Goal: Transaction & Acquisition: Download file/media

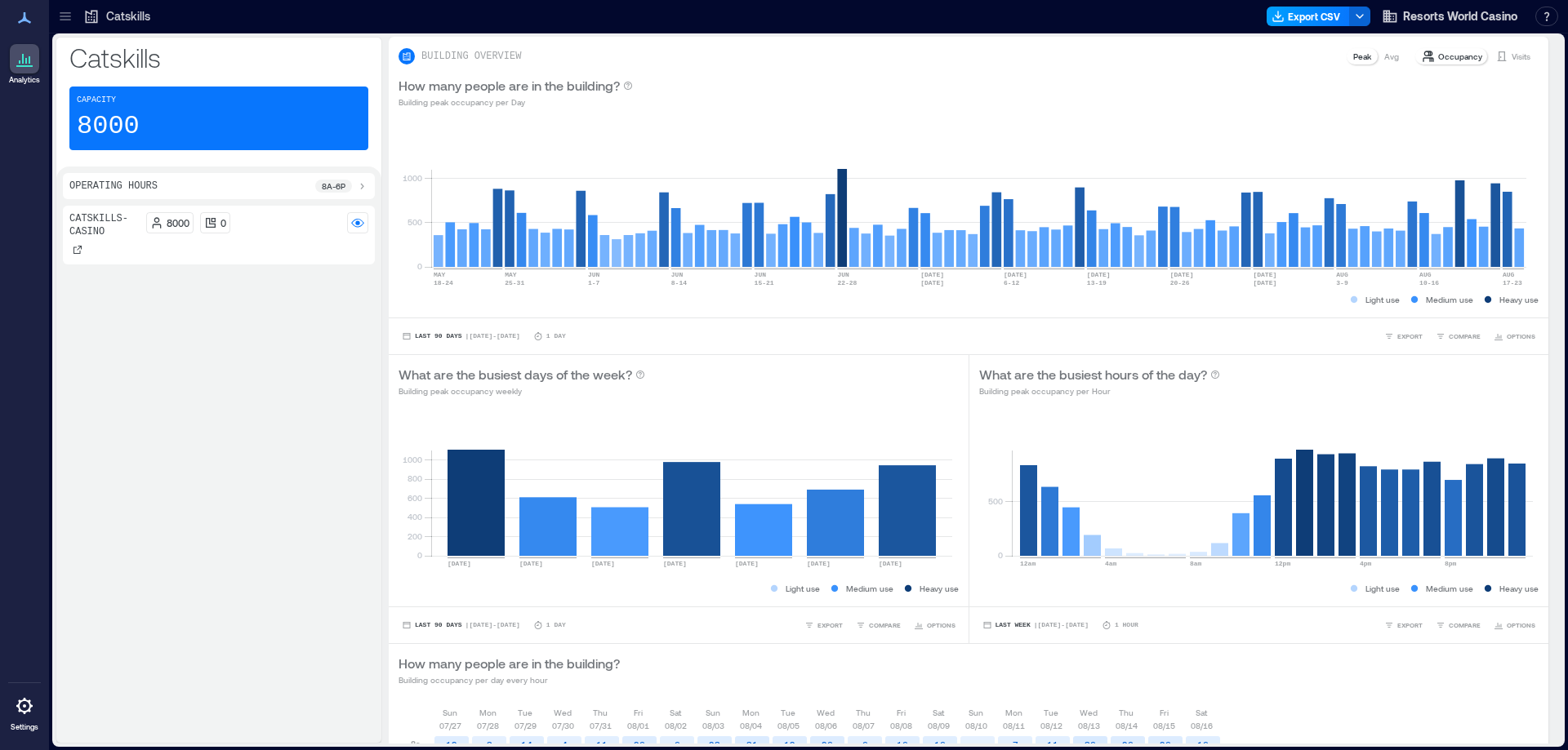
click at [1304, 22] on button "Export CSV" at bounding box center [1309, 16] width 83 height 20
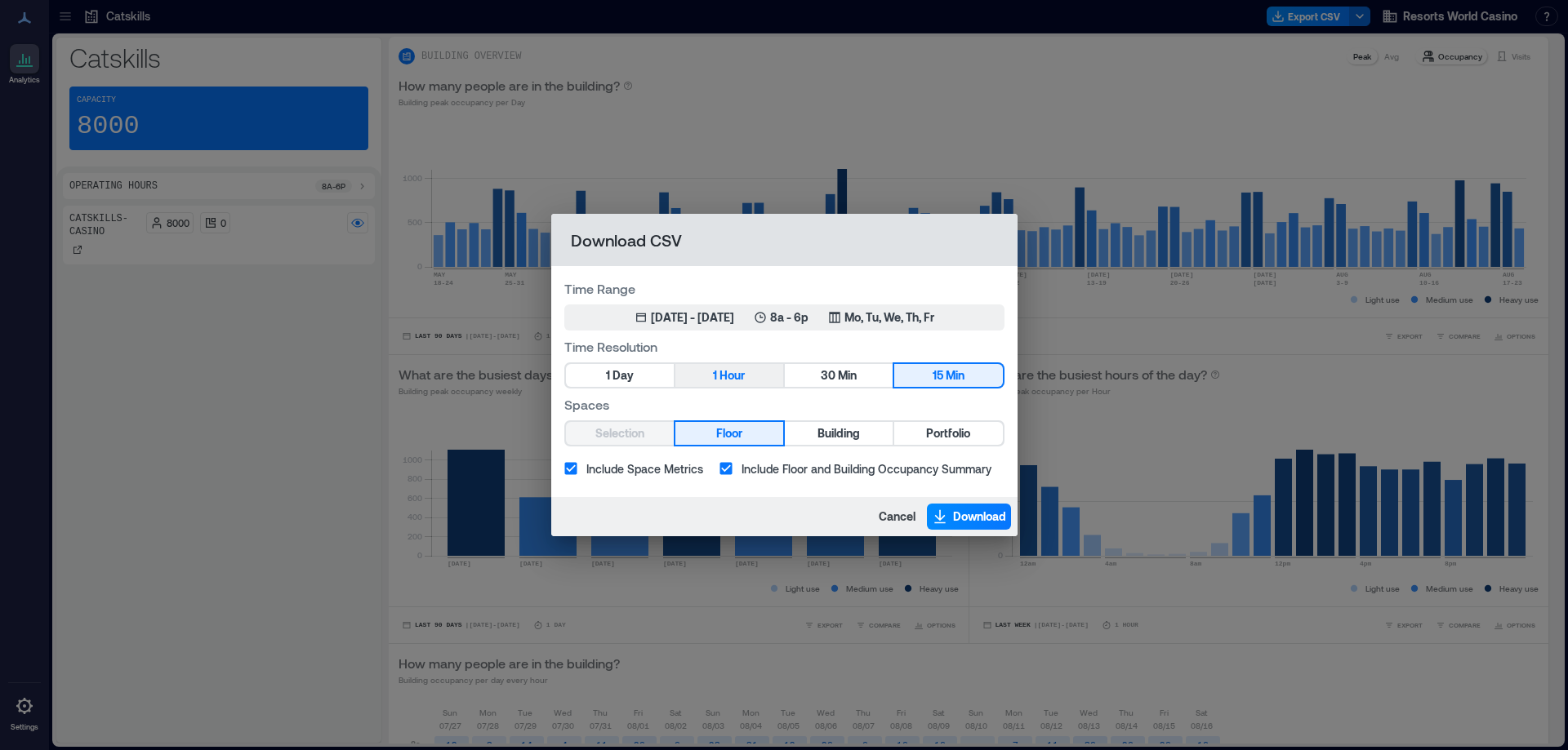
click at [729, 369] on span "Hour" at bounding box center [732, 376] width 25 height 21
click at [955, 435] on span "Portfolio" at bounding box center [948, 434] width 44 height 21
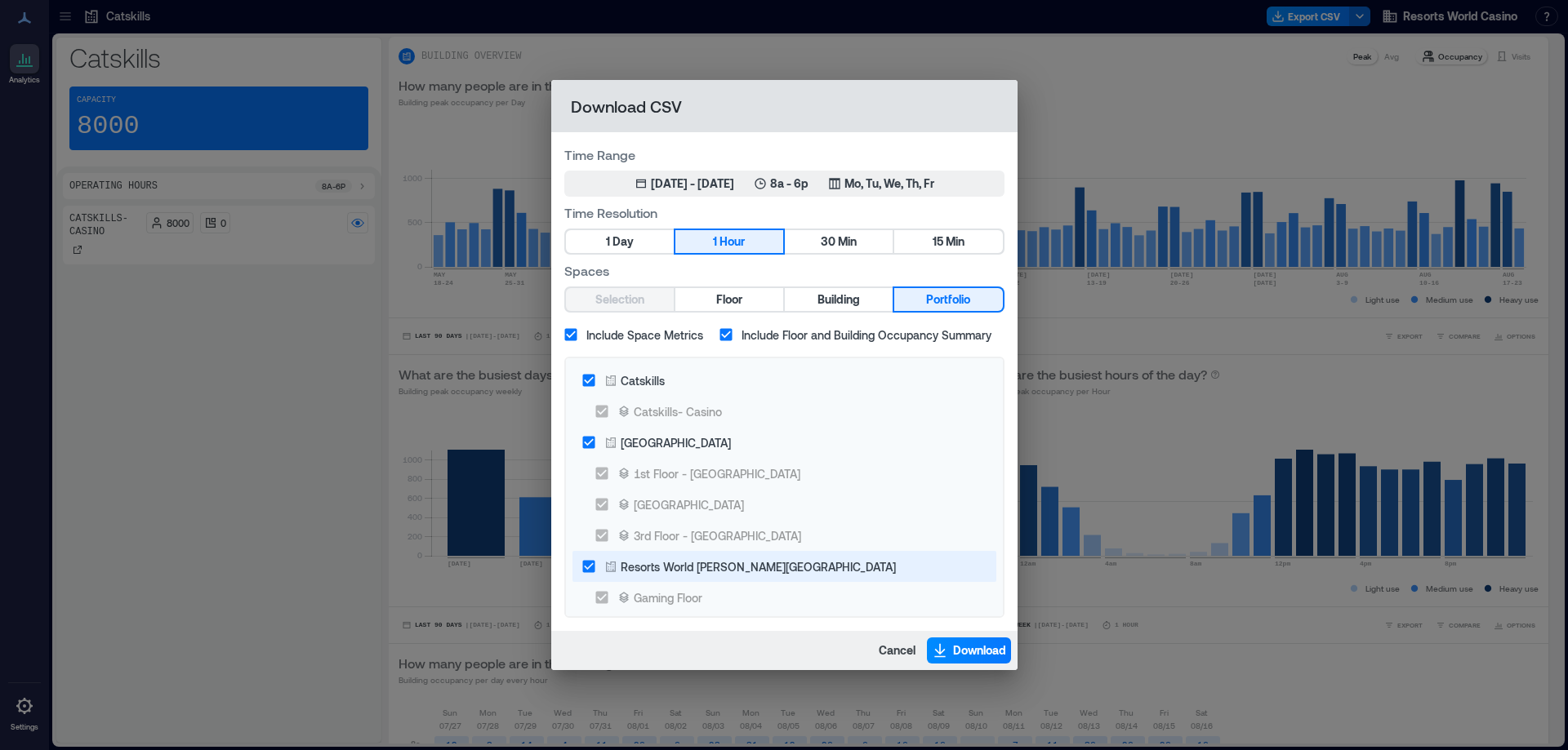
click at [688, 442] on div "[GEOGRAPHIC_DATA]" at bounding box center [676, 442] width 111 height 17
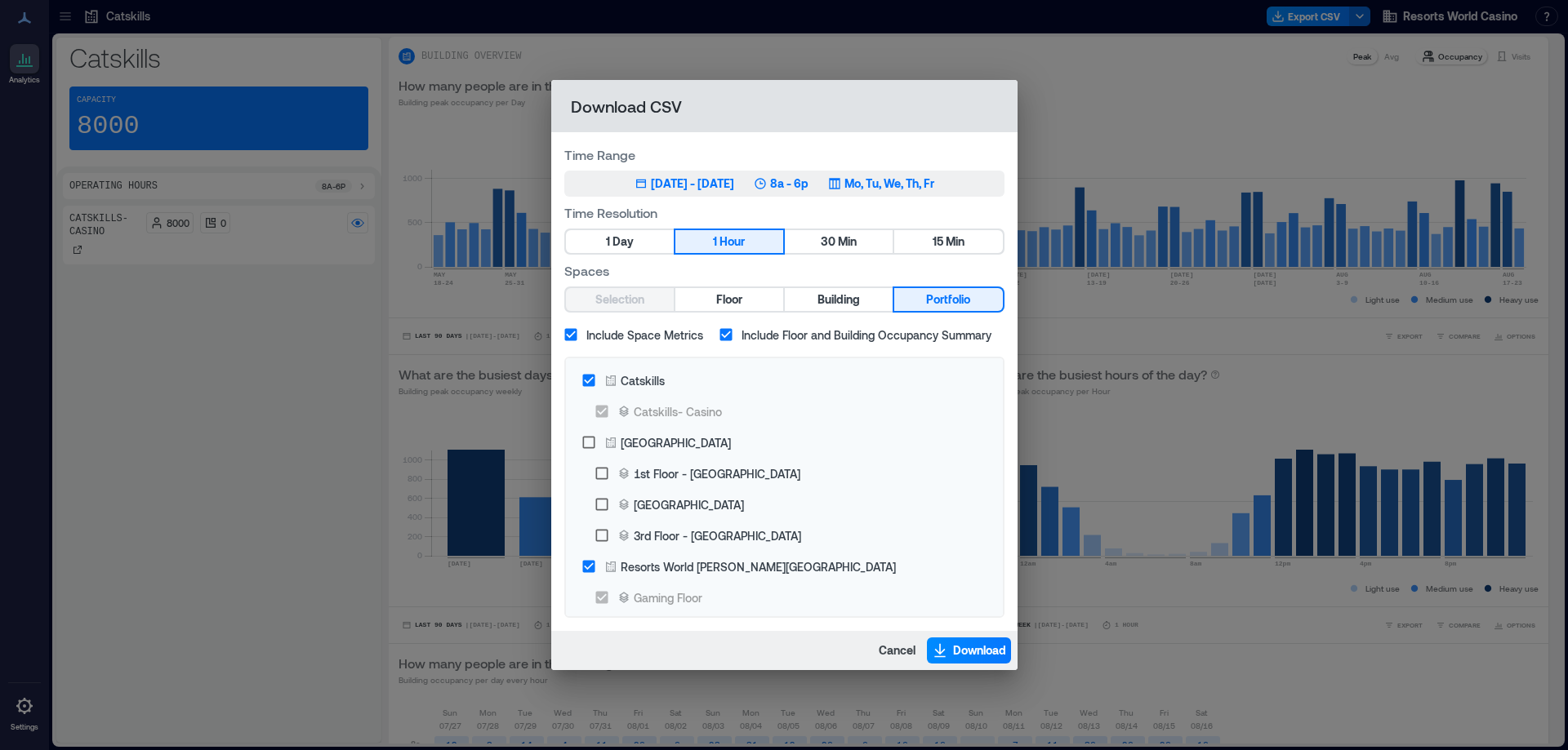
drag, startPoint x: 723, startPoint y: 568, endPoint x: 787, endPoint y: 184, distance: 389.3
click at [723, 569] on div "Resorts World [PERSON_NAME][GEOGRAPHIC_DATA]" at bounding box center [759, 566] width 276 height 17
click at [767, 184] on icon "button" at bounding box center [760, 184] width 13 height 13
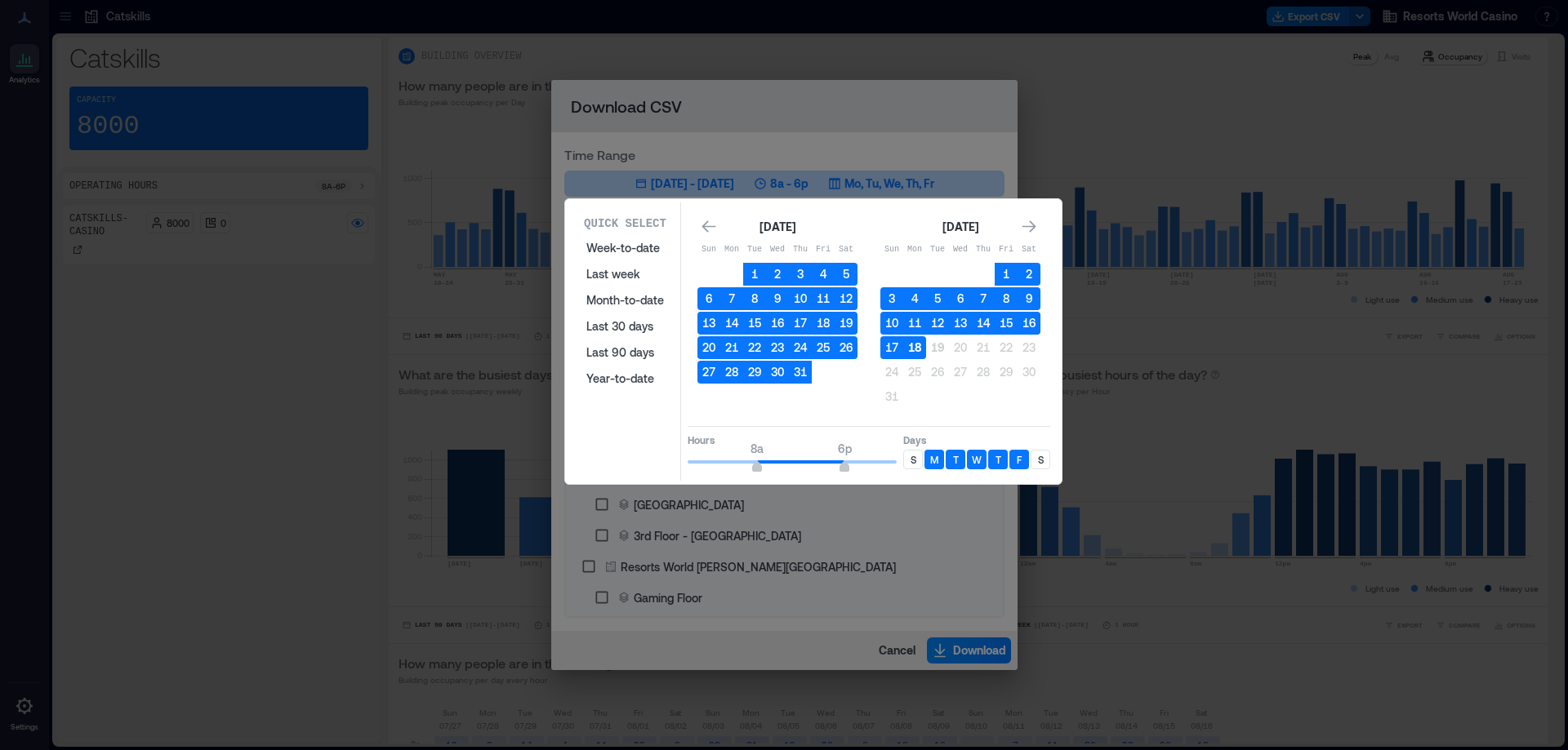
click at [914, 349] on button "18" at bounding box center [915, 347] width 23 height 23
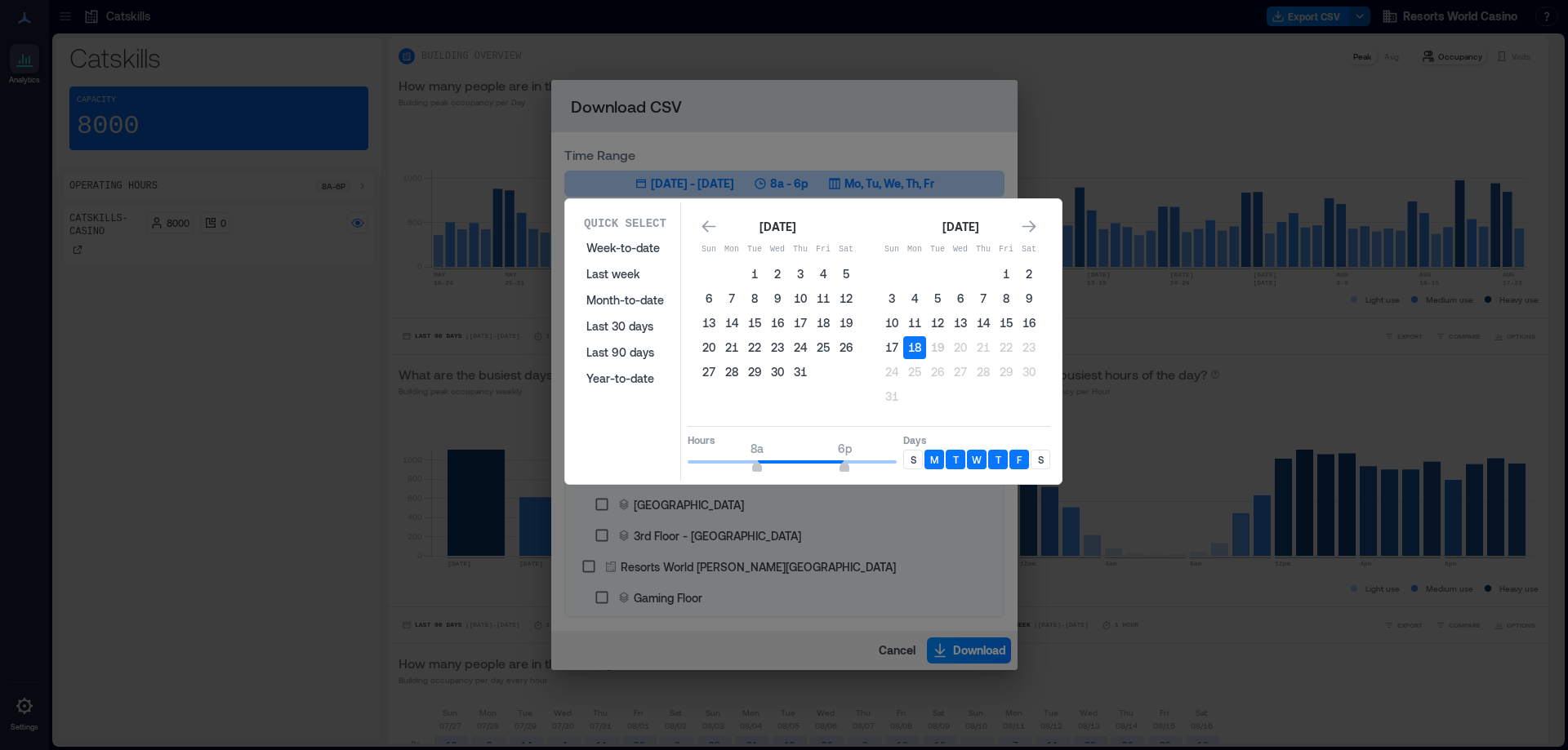
click at [911, 465] on p "S" at bounding box center [914, 459] width 5 height 13
click at [1043, 459] on p "S" at bounding box center [1041, 459] width 5 height 13
type input "*"
drag, startPoint x: 759, startPoint y: 461, endPoint x: 774, endPoint y: 460, distance: 15.0
click at [688, 463] on span "12a 6p" at bounding box center [792, 462] width 209 height 24
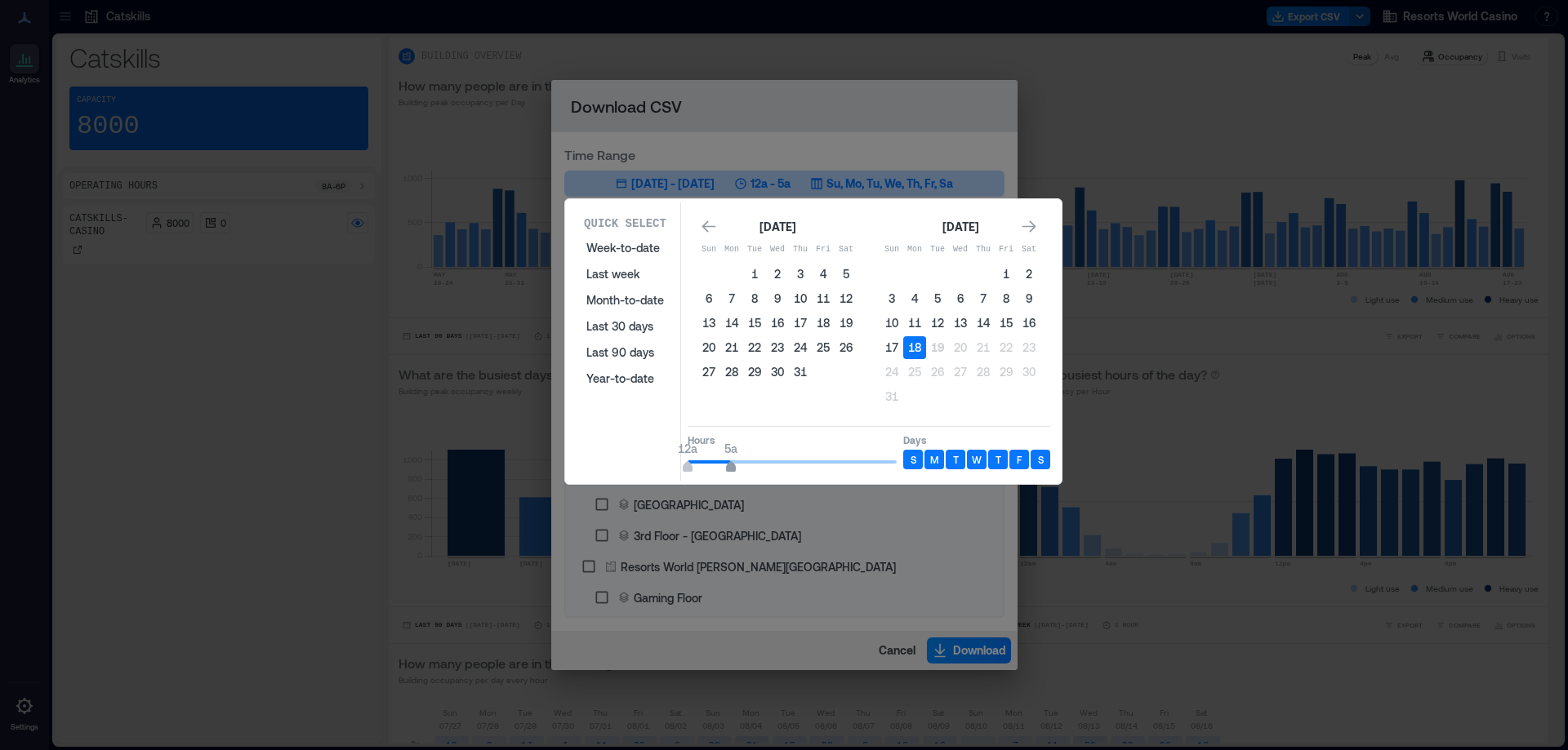
type input "*"
drag, startPoint x: 737, startPoint y: 466, endPoint x: 724, endPoint y: 217, distance: 249.3
click at [724, 217] on div "[DATE]" at bounding box center [778, 227] width 160 height 20
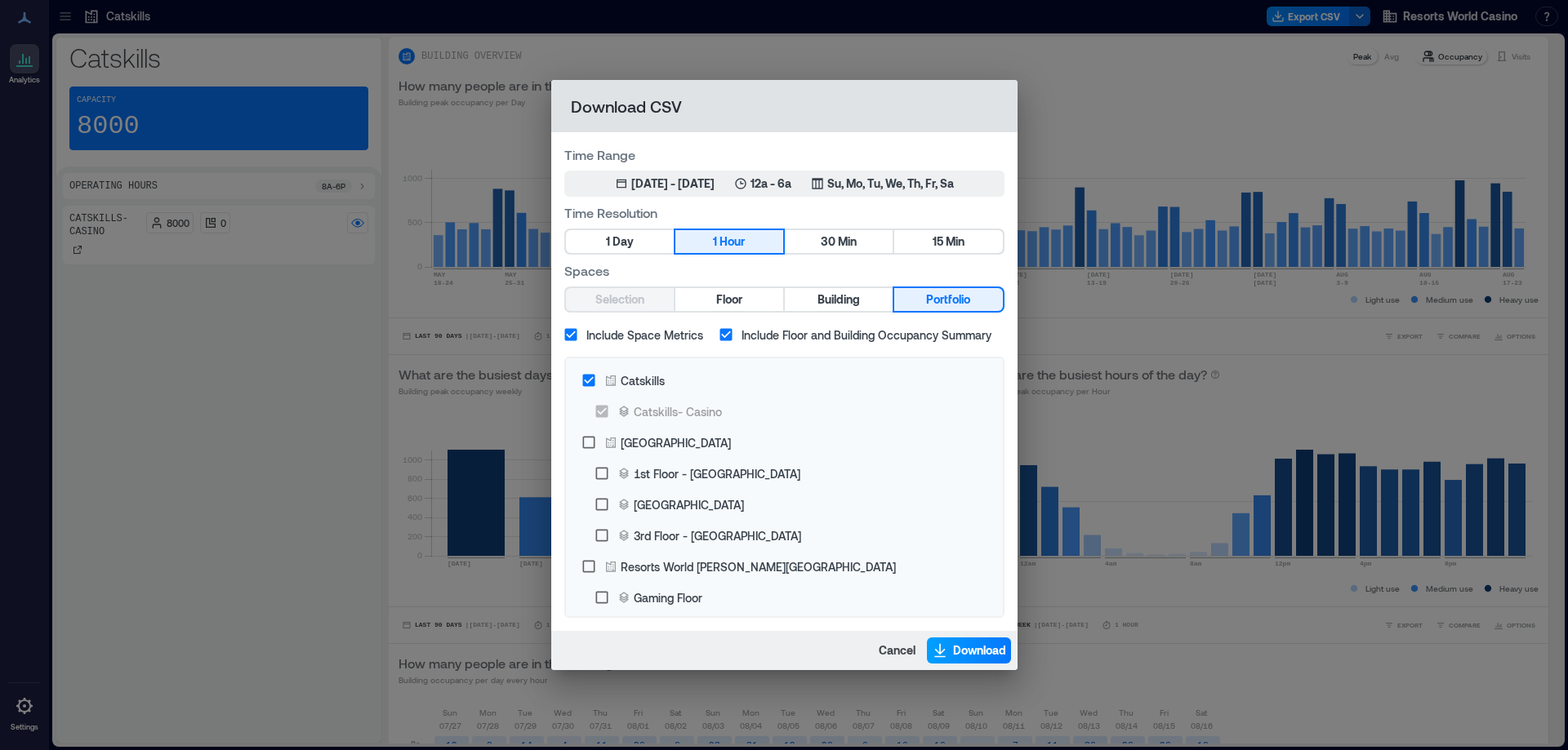
click at [983, 652] on span "Download" at bounding box center [980, 650] width 53 height 16
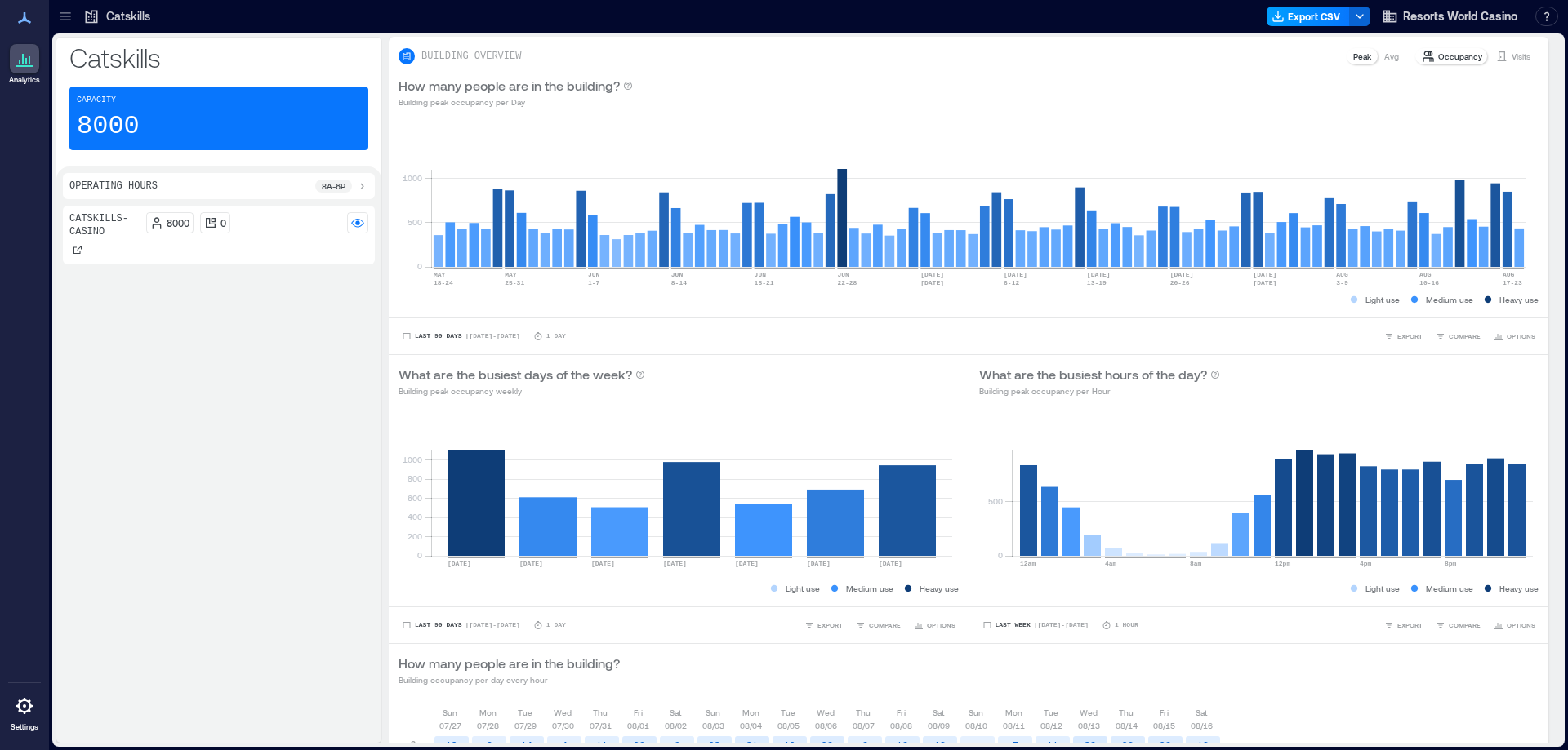
click at [1302, 22] on button "Export CSV" at bounding box center [1309, 16] width 83 height 20
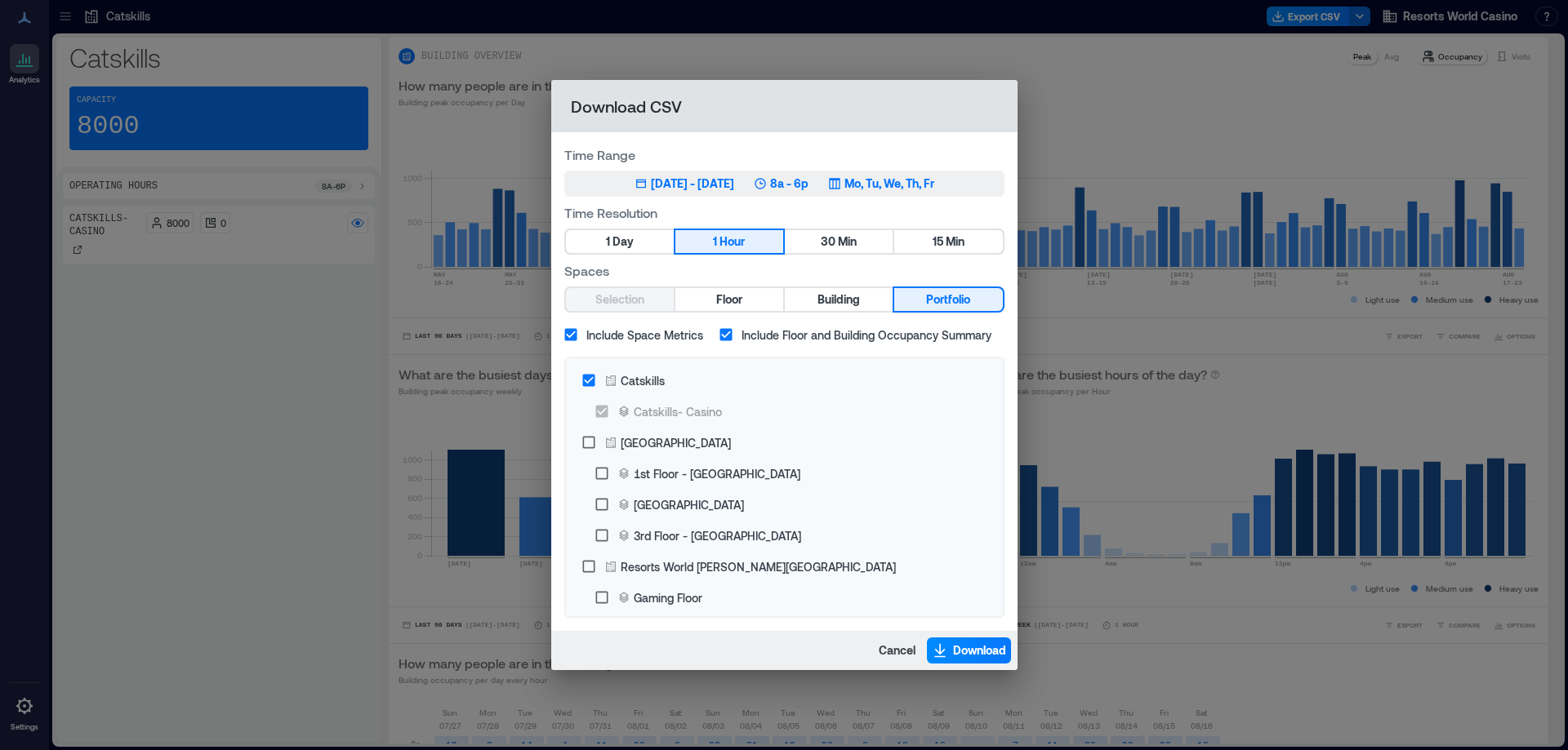
click at [734, 179] on div "[DATE] - [DATE]" at bounding box center [692, 184] width 83 height 16
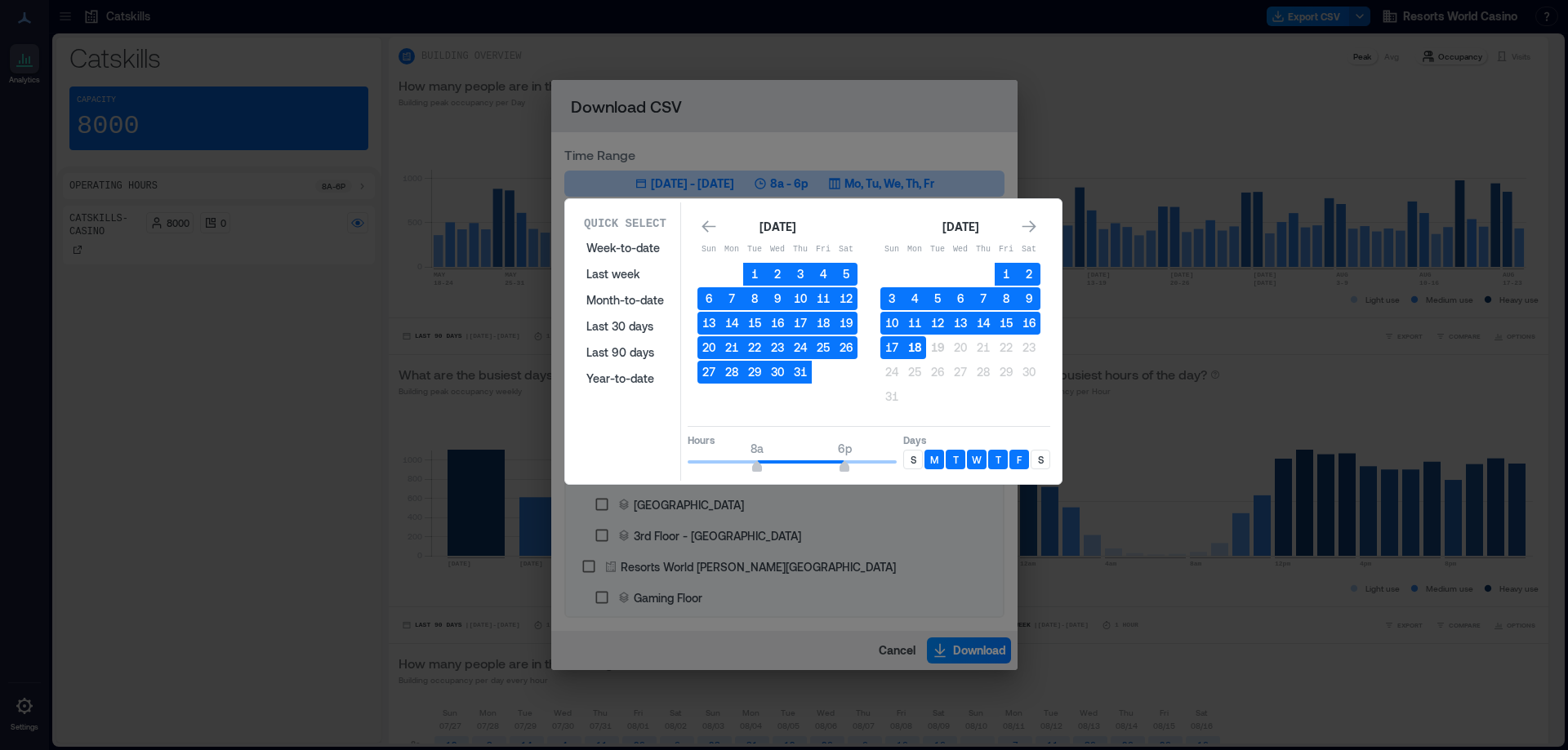
click at [914, 353] on button "18" at bounding box center [915, 347] width 23 height 23
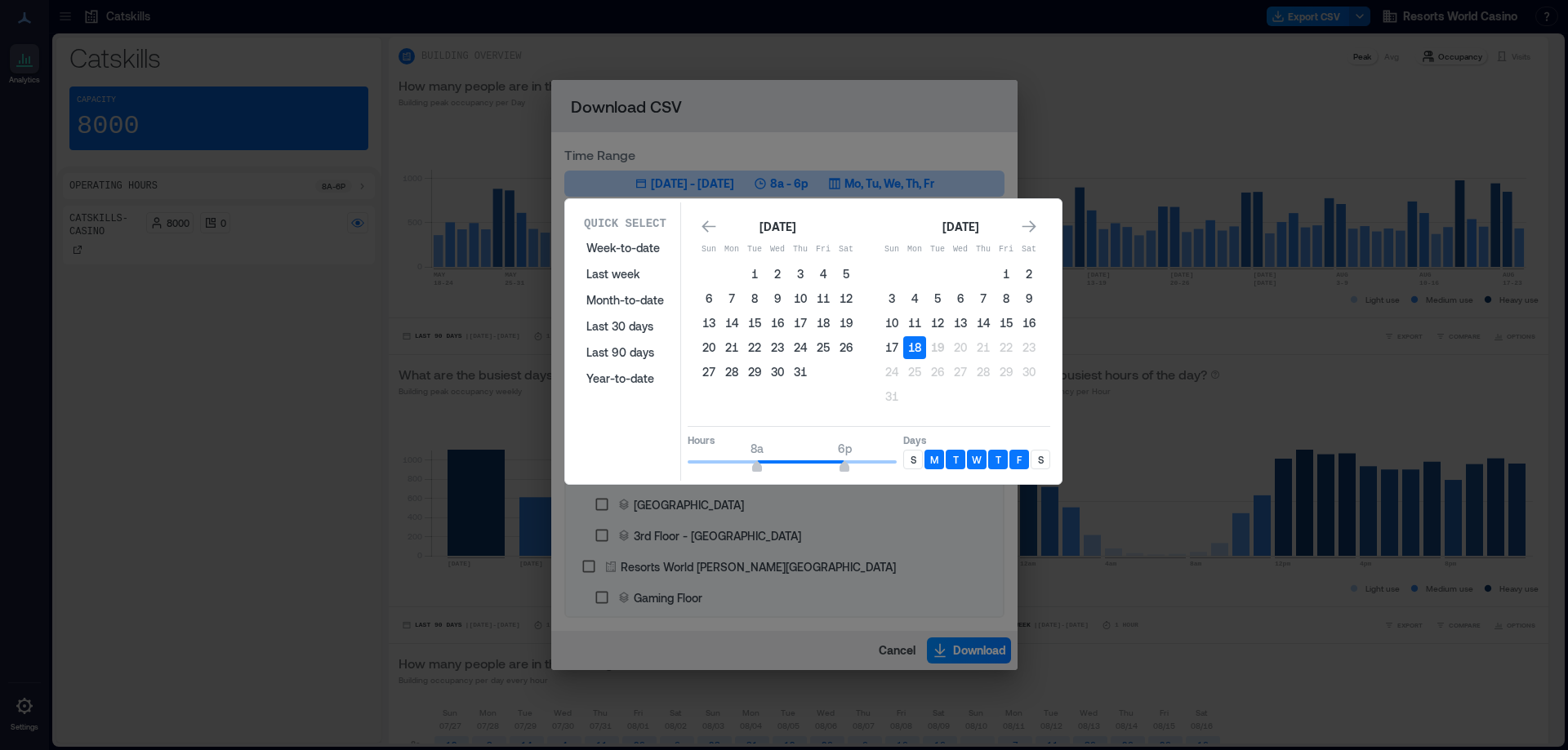
click at [915, 458] on p "S" at bounding box center [914, 459] width 5 height 13
click at [1042, 460] on p "S" at bounding box center [1041, 459] width 5 height 13
type input "**"
drag, startPoint x: 848, startPoint y: 468, endPoint x: 929, endPoint y: 479, distance: 81.7
click at [929, 479] on div "Quick Select Week-to-date Last week Month-to-date Last 30 days Last 90 days Yea…" at bounding box center [813, 341] width 487 height 278
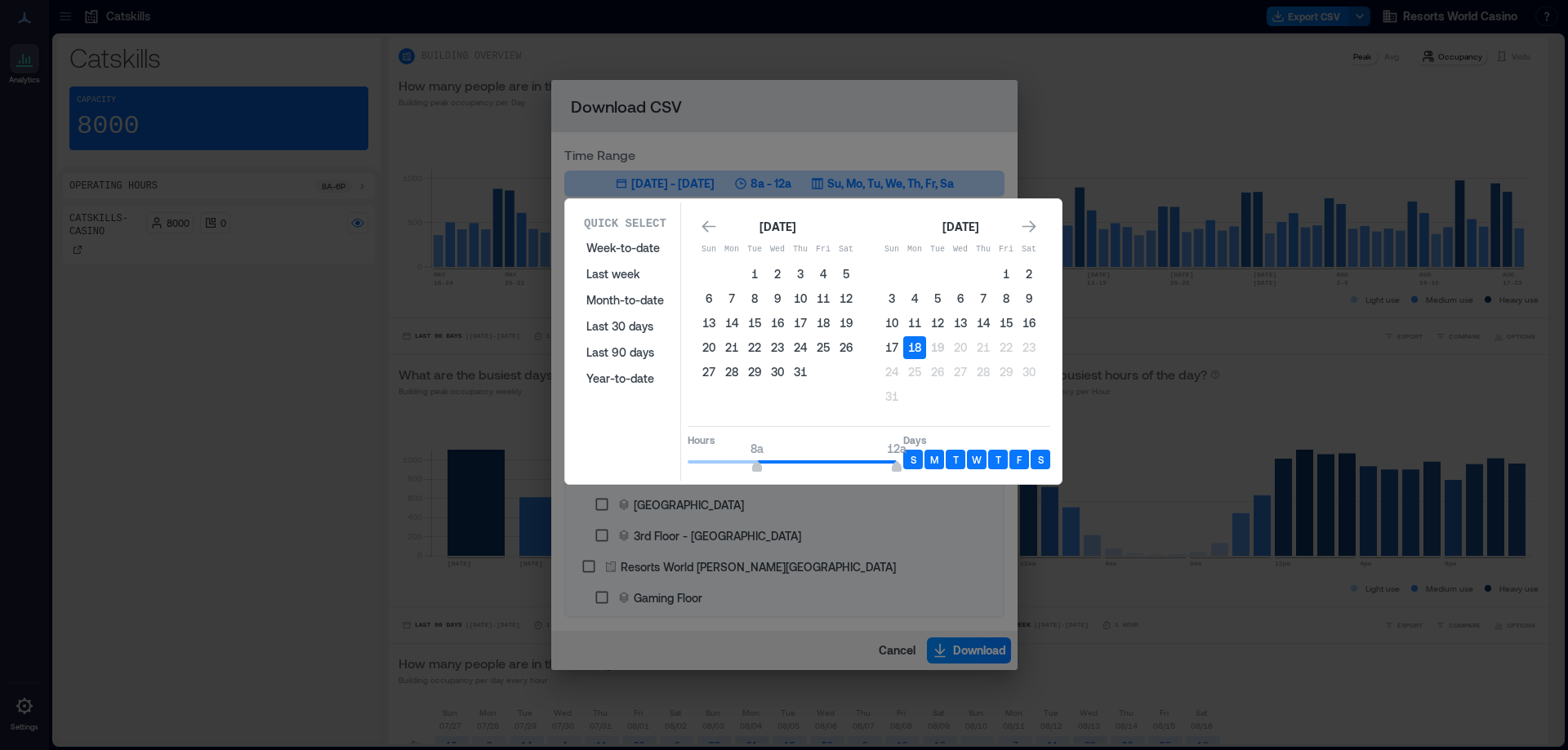
type input "*"
drag, startPoint x: 757, startPoint y: 470, endPoint x: 738, endPoint y: 472, distance: 19.1
click at [738, 472] on span "6a 12a" at bounding box center [792, 462] width 209 height 24
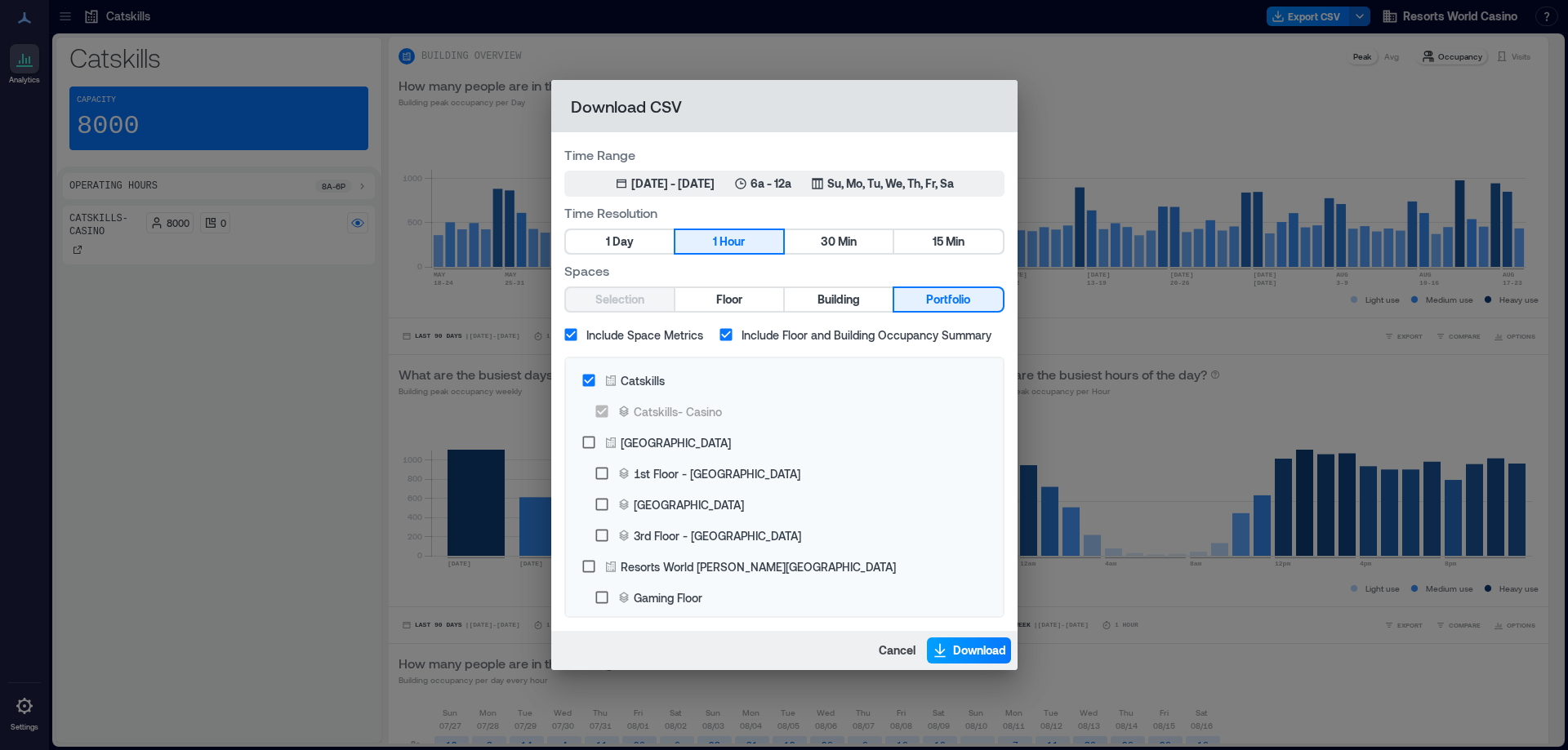
click at [946, 660] on button "Download" at bounding box center [969, 650] width 84 height 26
